Goal: Check status: Check status

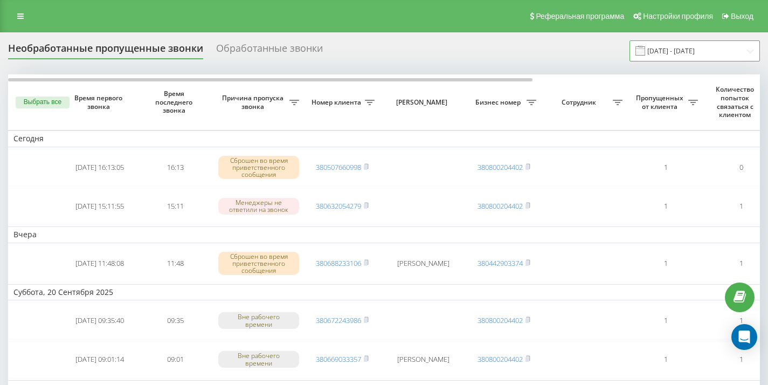
click at [731, 52] on input "22.08.2025 - 22.09.2025" at bounding box center [695, 50] width 130 height 21
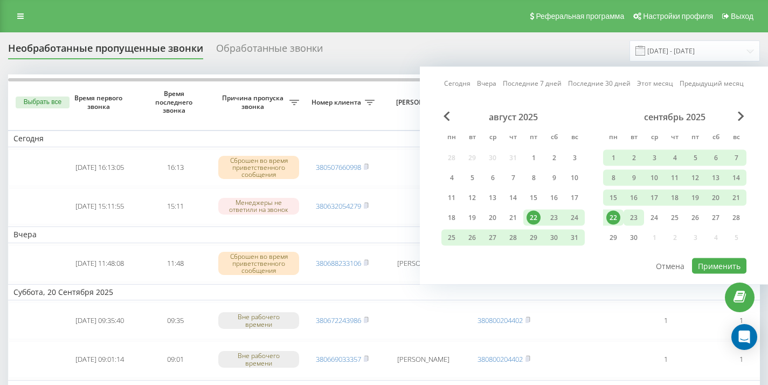
click at [634, 215] on div "23" at bounding box center [634, 218] width 14 height 14
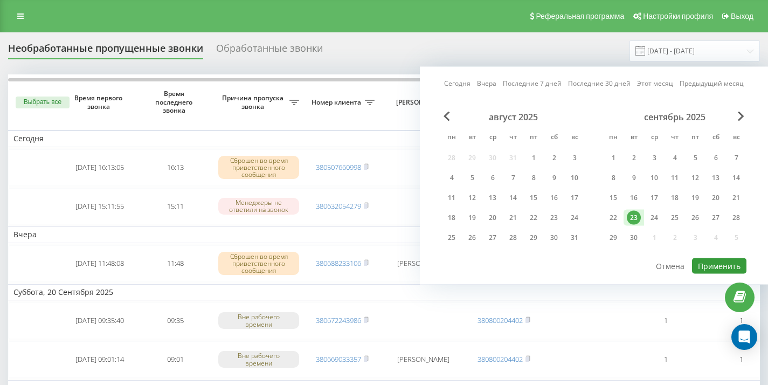
click at [729, 265] on button "Применить" at bounding box center [719, 266] width 54 height 16
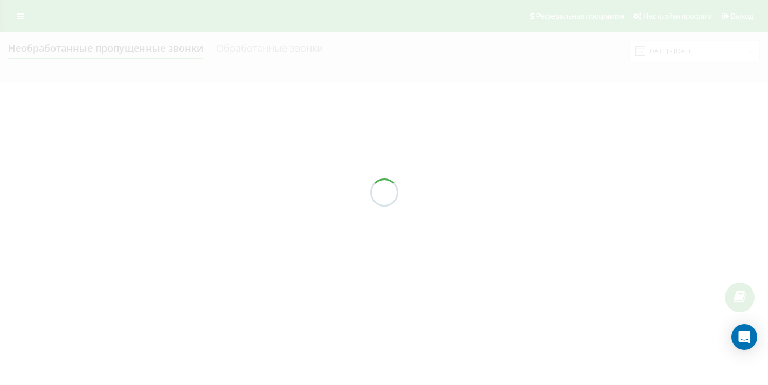
type input "[DATE] - [DATE]"
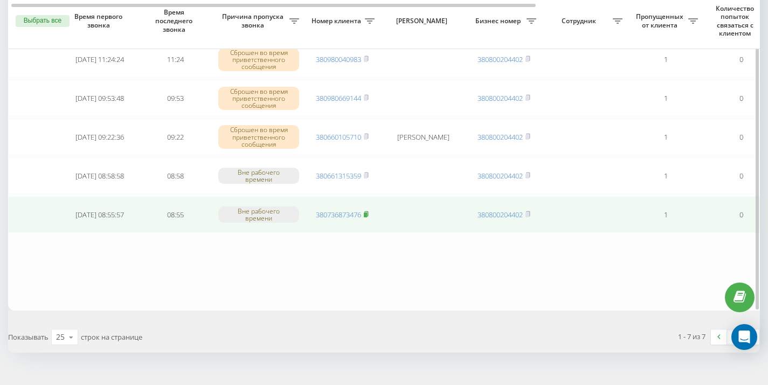
click at [366, 213] on rect at bounding box center [365, 214] width 3 height 5
